Goal: Task Accomplishment & Management: Manage account settings

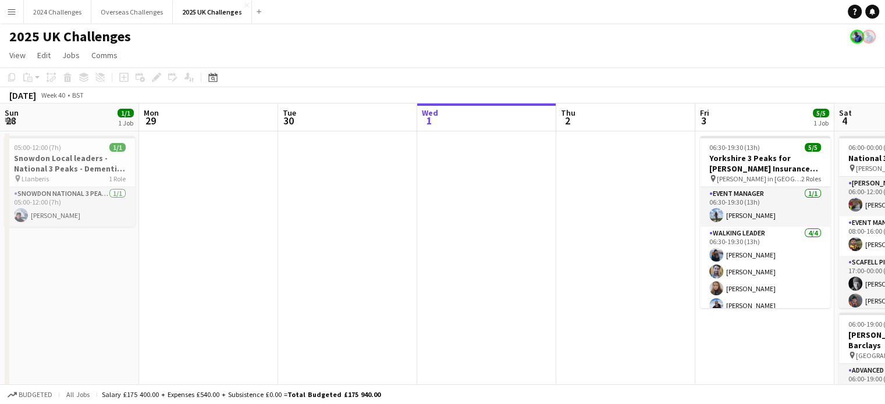
scroll to position [0, 414]
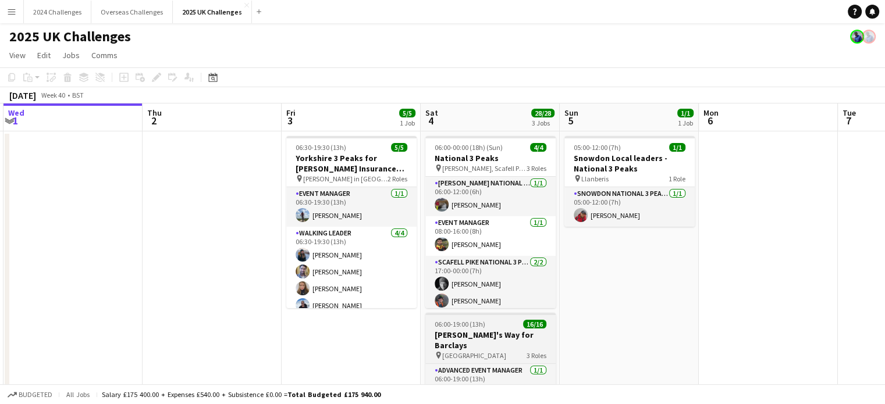
click at [482, 351] on span "[GEOGRAPHIC_DATA]" at bounding box center [474, 355] width 64 height 9
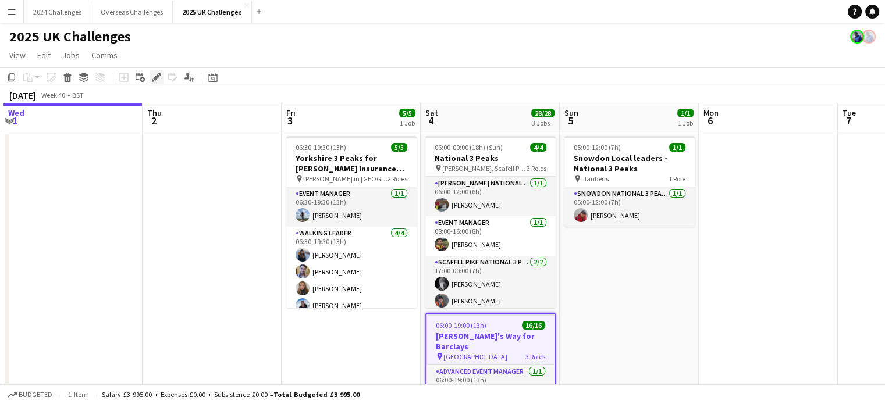
click at [155, 79] on icon at bounding box center [156, 77] width 6 height 6
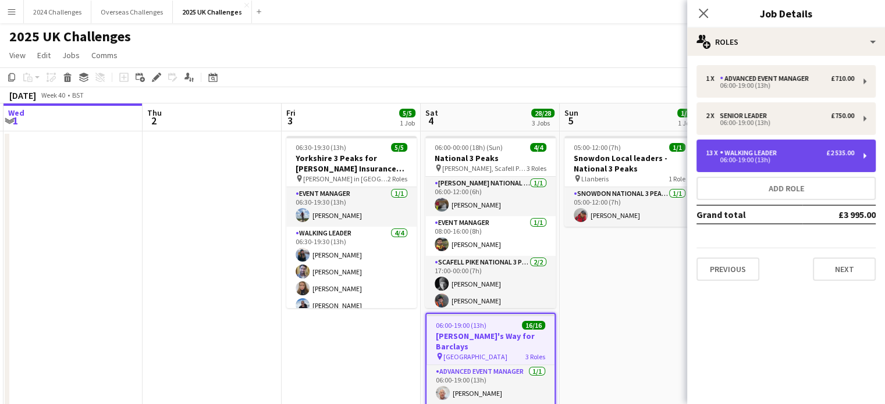
click at [779, 146] on div "13 x Walking Leader £2 535.00 06:00-19:00 (13h)" at bounding box center [785, 156] width 179 height 33
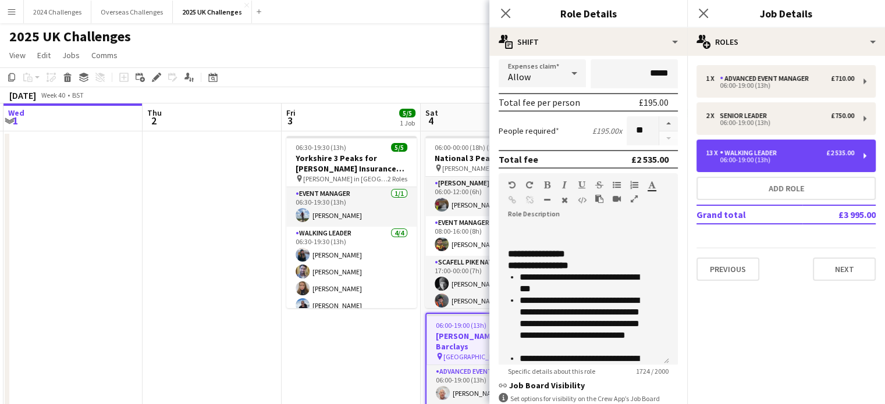
scroll to position [407, 0]
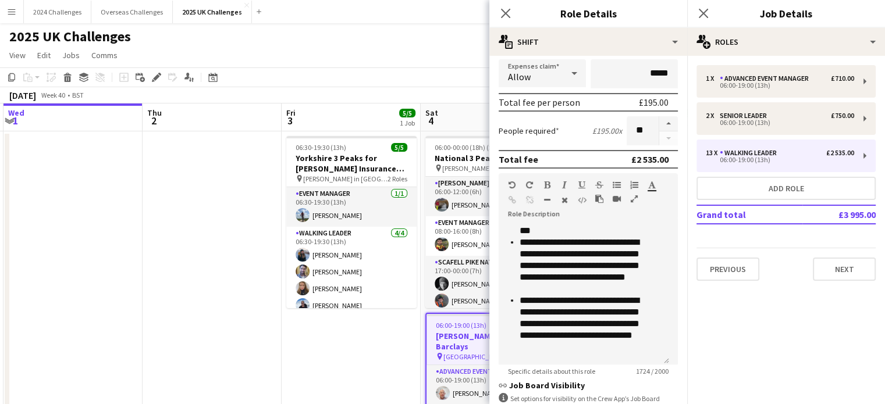
click at [376, 27] on div "2025 UK Challenges" at bounding box center [442, 34] width 885 height 22
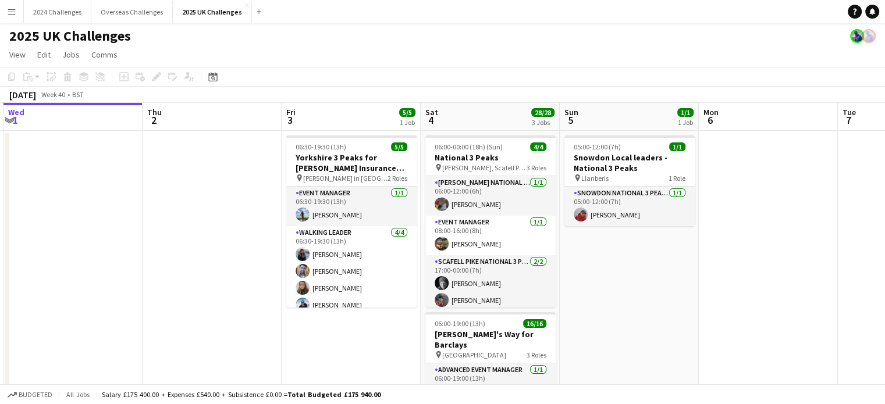
scroll to position [0, 0]
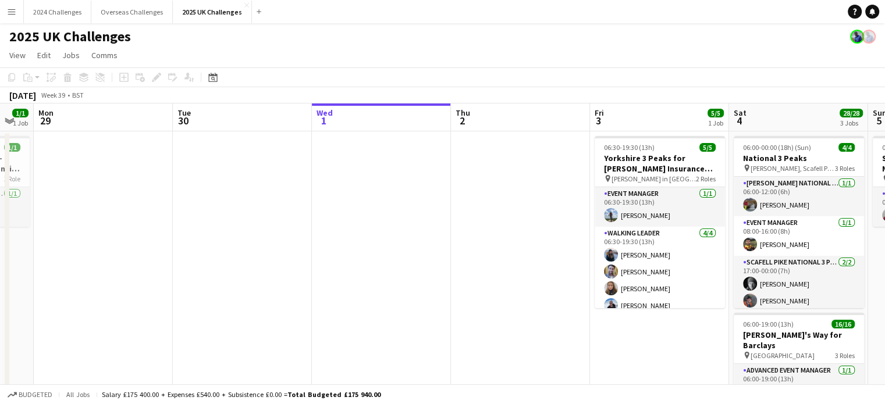
drag, startPoint x: 194, startPoint y: 191, endPoint x: 526, endPoint y: 151, distance: 335.2
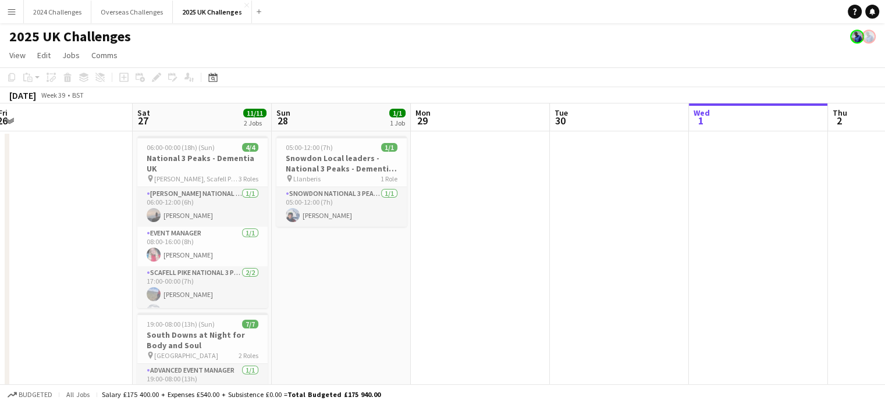
drag, startPoint x: 206, startPoint y: 168, endPoint x: 547, endPoint y: 136, distance: 341.8
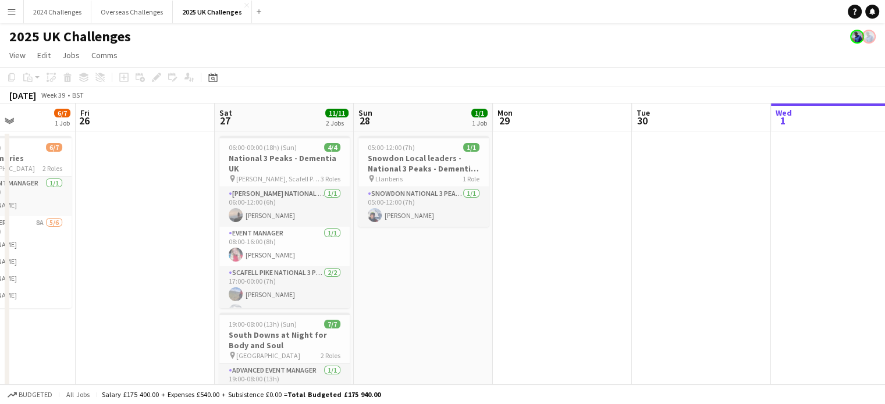
drag, startPoint x: 508, startPoint y: 238, endPoint x: 519, endPoint y: 238, distance: 11.1
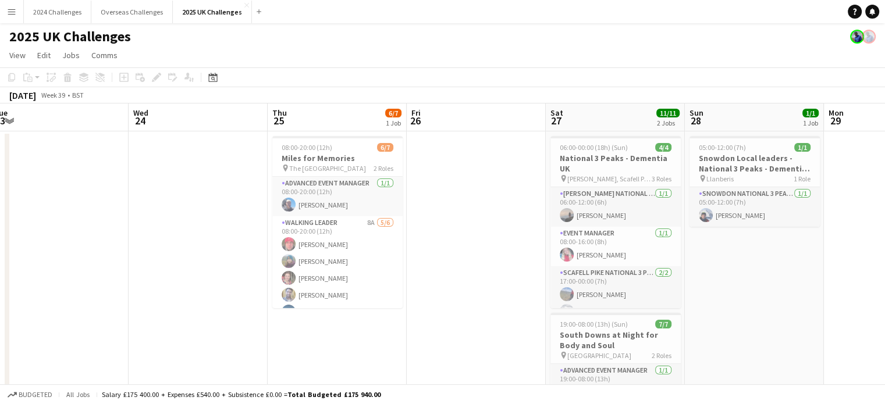
drag, startPoint x: 200, startPoint y: 189, endPoint x: 490, endPoint y: 176, distance: 290.5
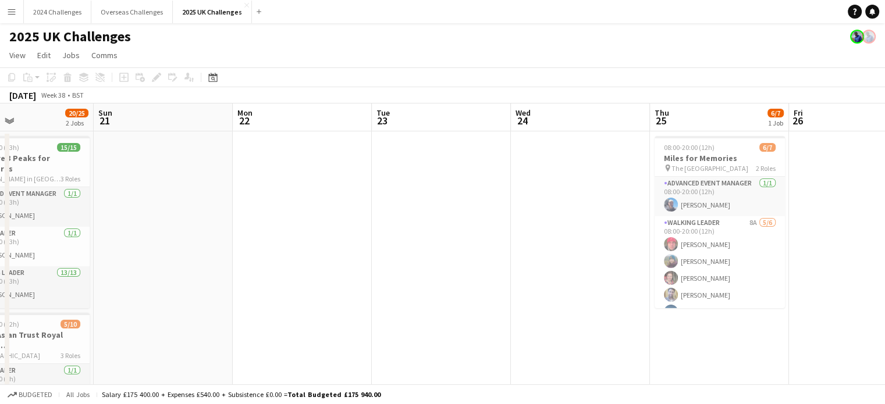
drag, startPoint x: 119, startPoint y: 187, endPoint x: 492, endPoint y: 187, distance: 373.4
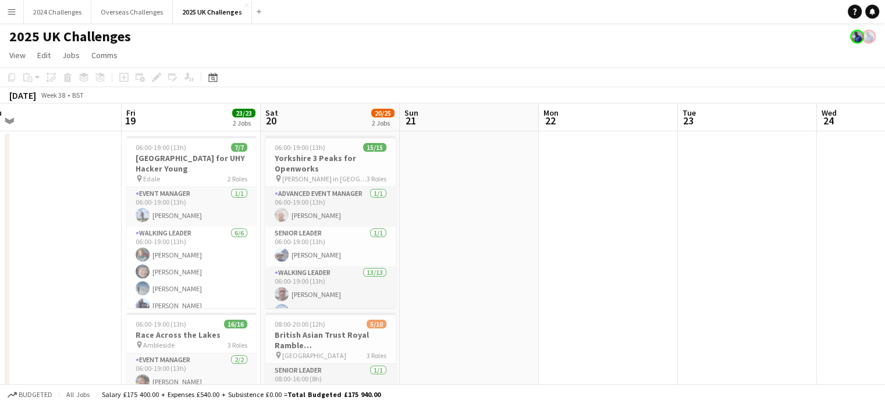
scroll to position [0, 282]
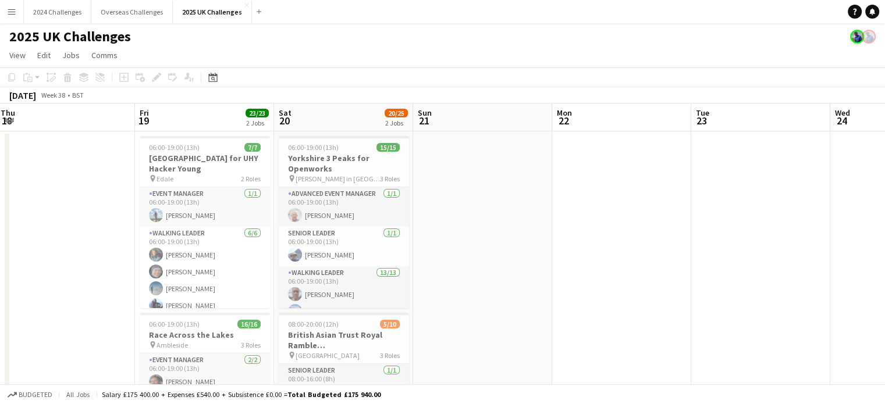
drag, startPoint x: 228, startPoint y: 188, endPoint x: 539, endPoint y: 170, distance: 311.7
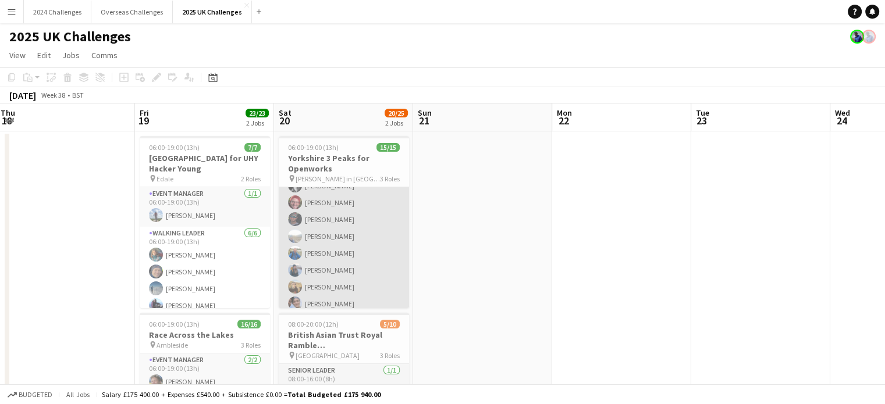
scroll to position [200, 0]
